Goal: Task Accomplishment & Management: Manage account settings

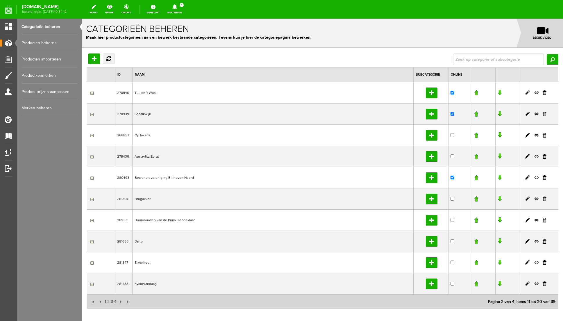
click at [177, 6] on icon at bounding box center [174, 6] width 5 height 5
click at [46, 168] on div "Categorieën beheren Producten beheren Producten importeren Productkenmerken Pro…" at bounding box center [49, 160] width 65 height 321
click at [39, 44] on link "Producten beheren" at bounding box center [50, 43] width 56 height 16
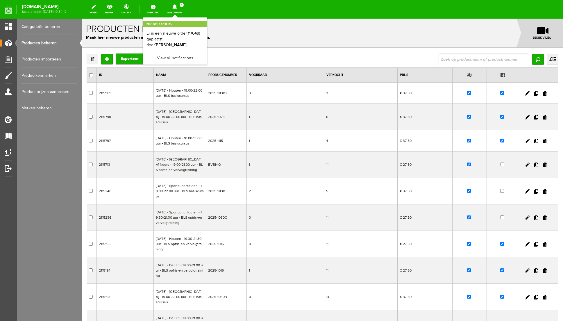
click at [207, 26] on h2 "Nieuwe orders" at bounding box center [175, 24] width 64 height 6
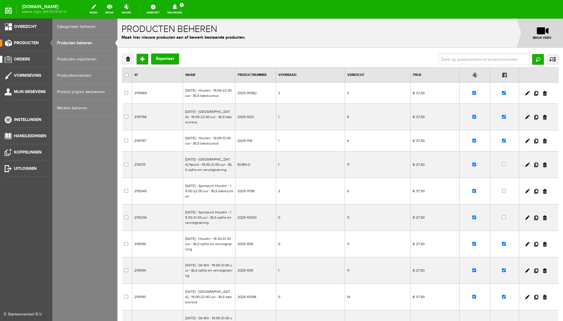
click at [22, 60] on span "Orders" at bounding box center [22, 59] width 16 height 5
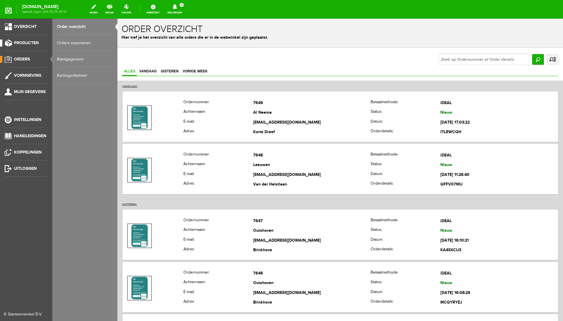
click at [26, 40] on link "Producten" at bounding box center [24, 43] width 48 height 7
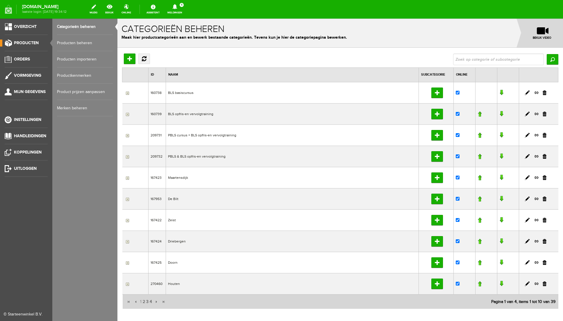
click at [84, 40] on link "Producten beheren" at bounding box center [85, 43] width 56 height 16
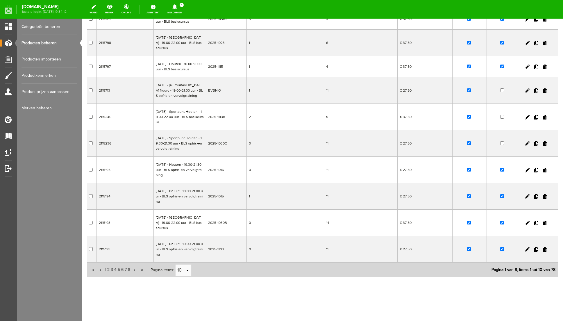
scroll to position [95, 0]
click at [546, 196] on link at bounding box center [545, 196] width 4 height 5
click at [545, 170] on link at bounding box center [545, 170] width 4 height 5
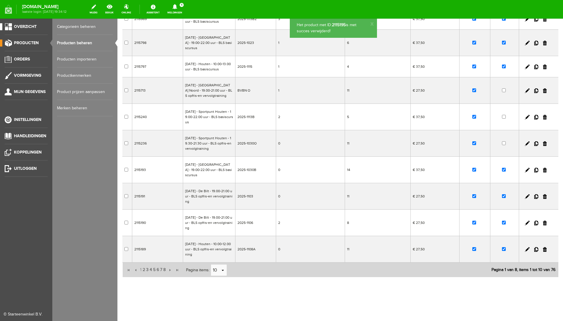
click at [23, 25] on span "Overzicht" at bounding box center [25, 26] width 23 height 5
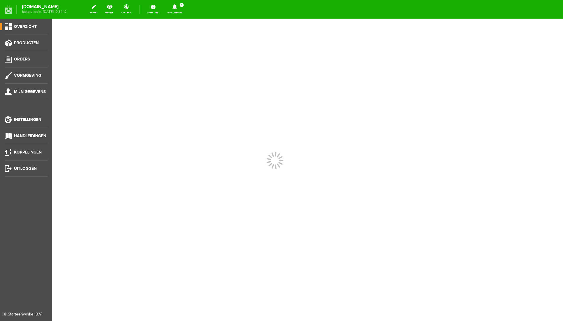
scroll to position [0, 0]
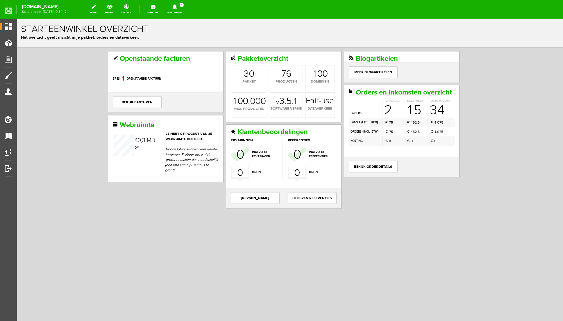
click at [51, 79] on div "Openstaande facturen Er is 8 0 1 openstaande factuur bekijk facturen Pakketover…" at bounding box center [290, 150] width 546 height 204
